Goal: Information Seeking & Learning: Find specific fact

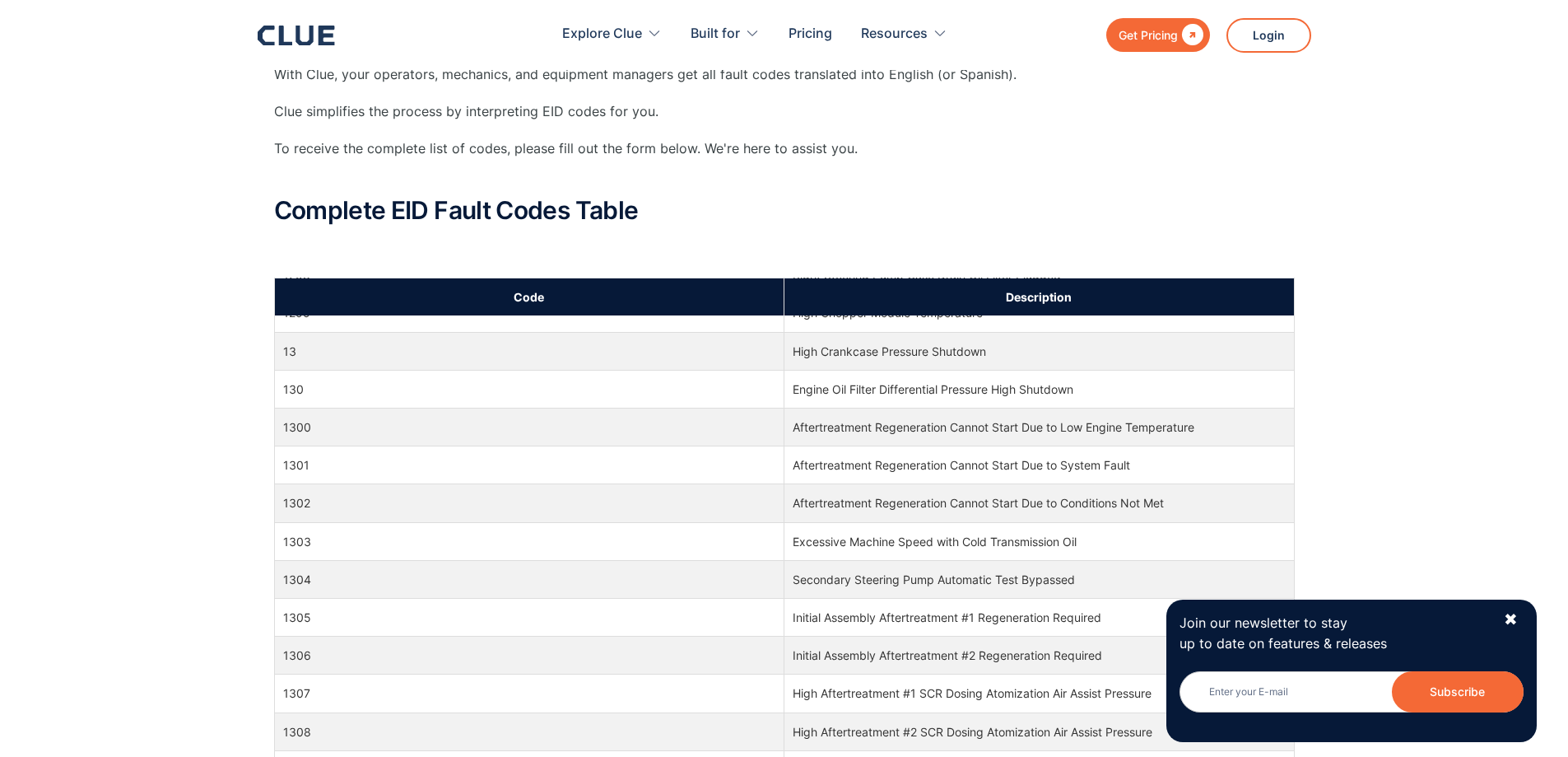
scroll to position [14661, 0]
click at [322, 470] on td "1301" at bounding box center [529, 463] width 510 height 38
click at [841, 463] on td "Aftertreatment Regeneration Cannot Start Due to System Fault" at bounding box center [1039, 463] width 510 height 38
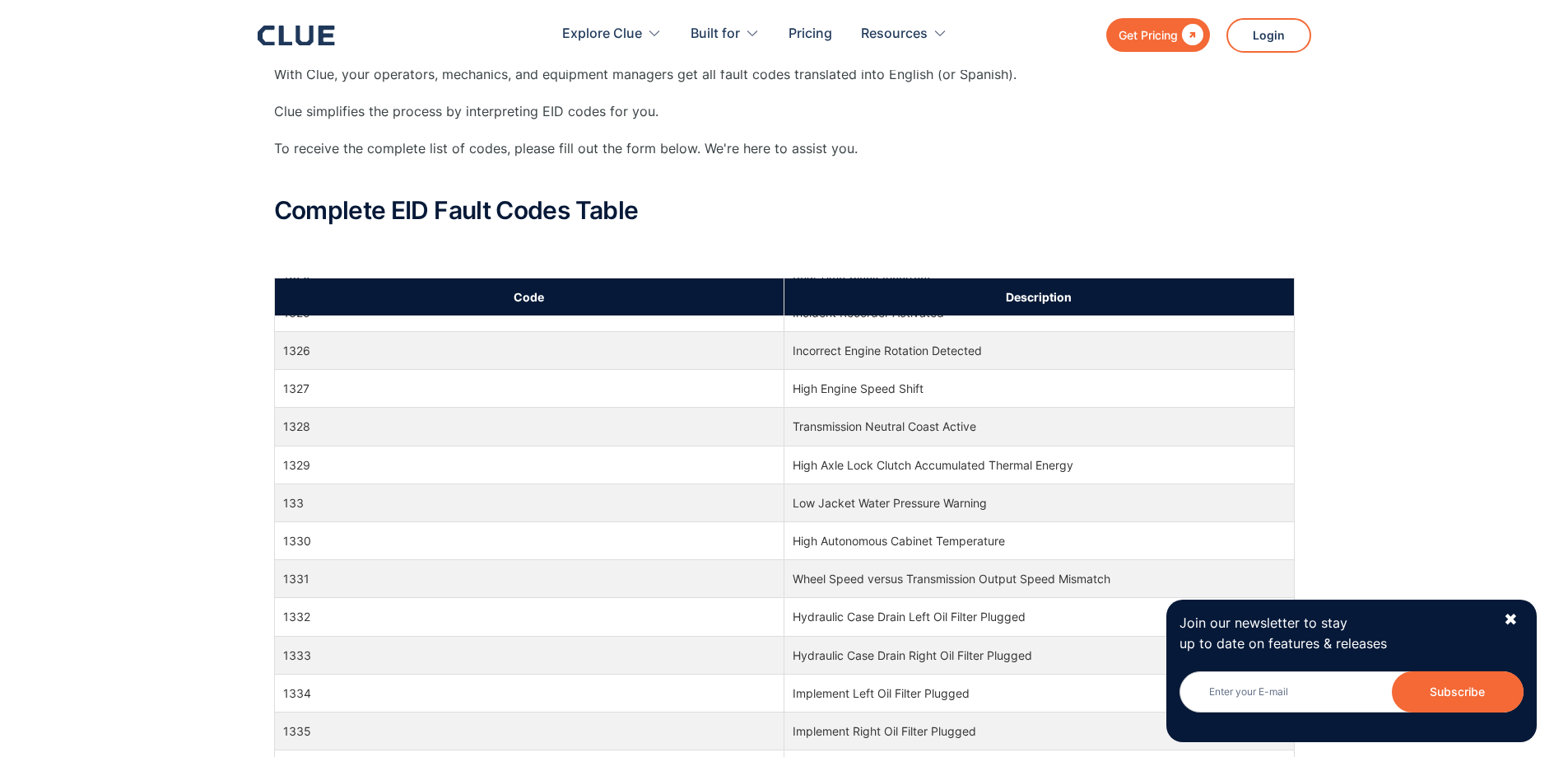
scroll to position [15073, 0]
